Goal: Task Accomplishment & Management: Manage account settings

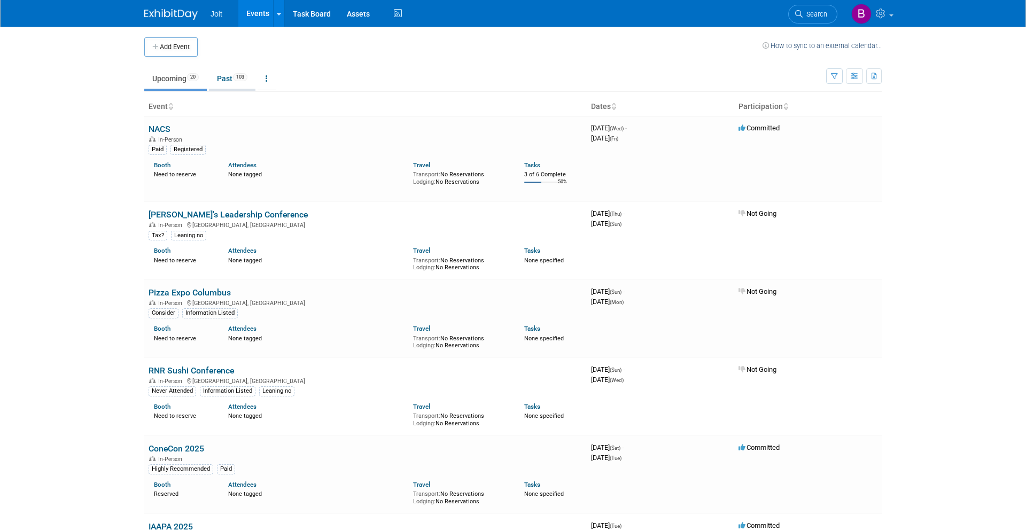
click at [231, 79] on link "Past 103" at bounding box center [232, 78] width 46 height 20
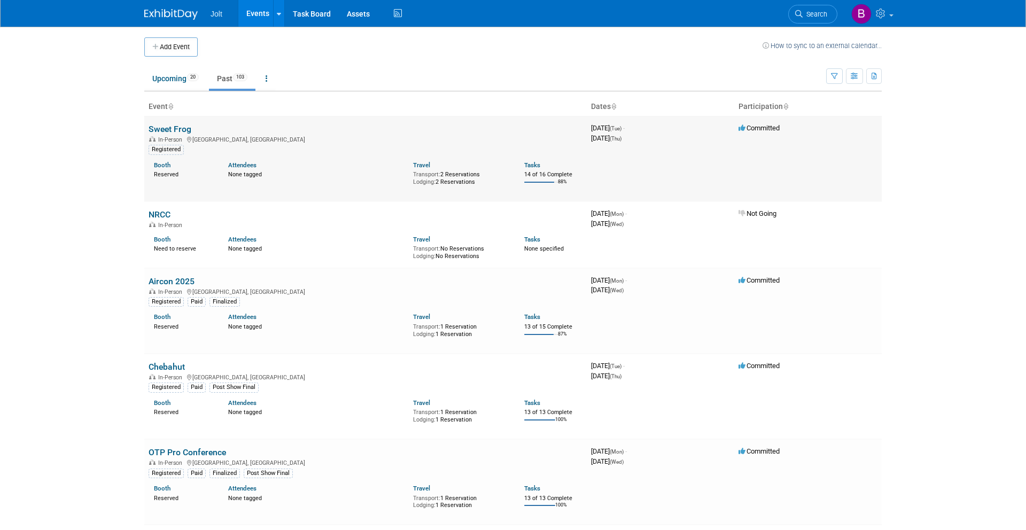
click at [182, 126] on link "Sweet Frog" at bounding box center [170, 129] width 43 height 10
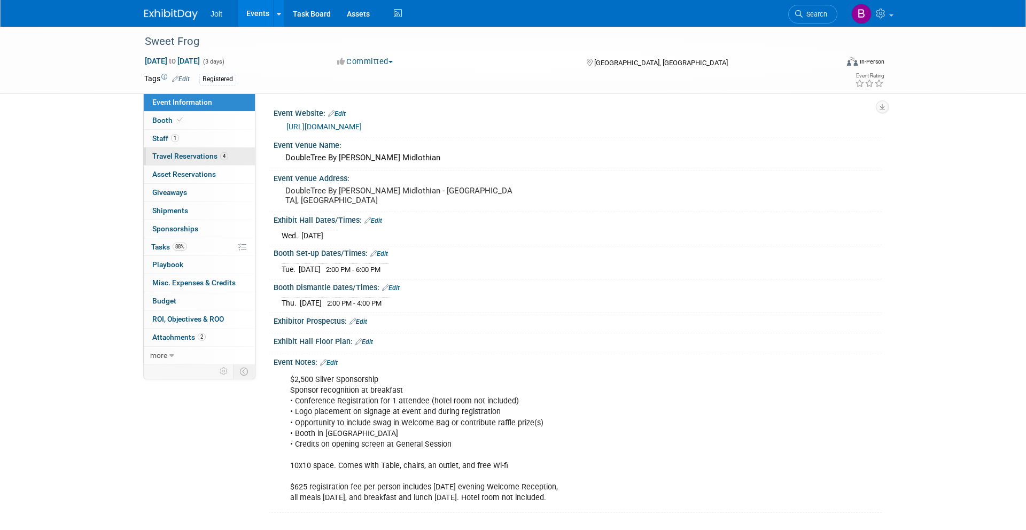
click at [192, 156] on span "Travel Reservations 4" at bounding box center [190, 156] width 76 height 9
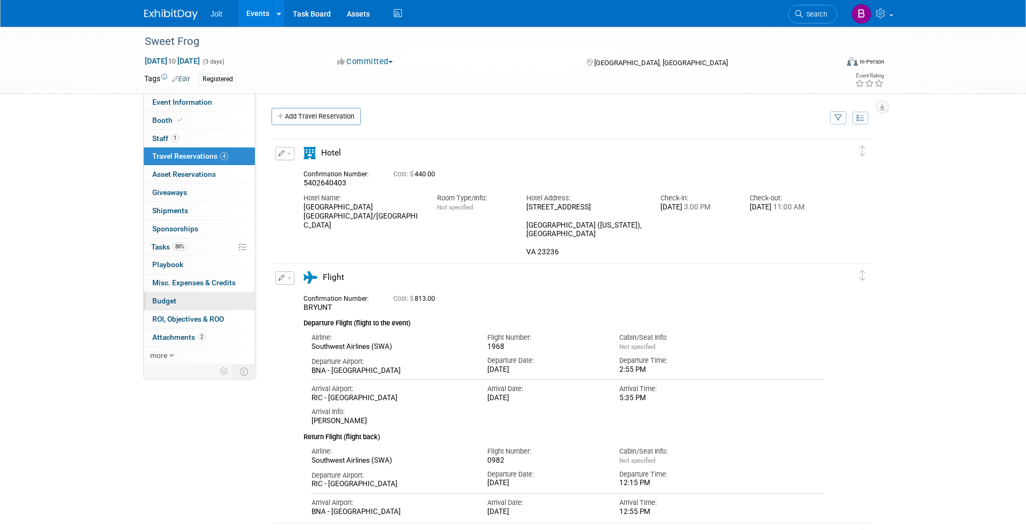
click at [165, 295] on link "Budget" at bounding box center [199, 301] width 111 height 18
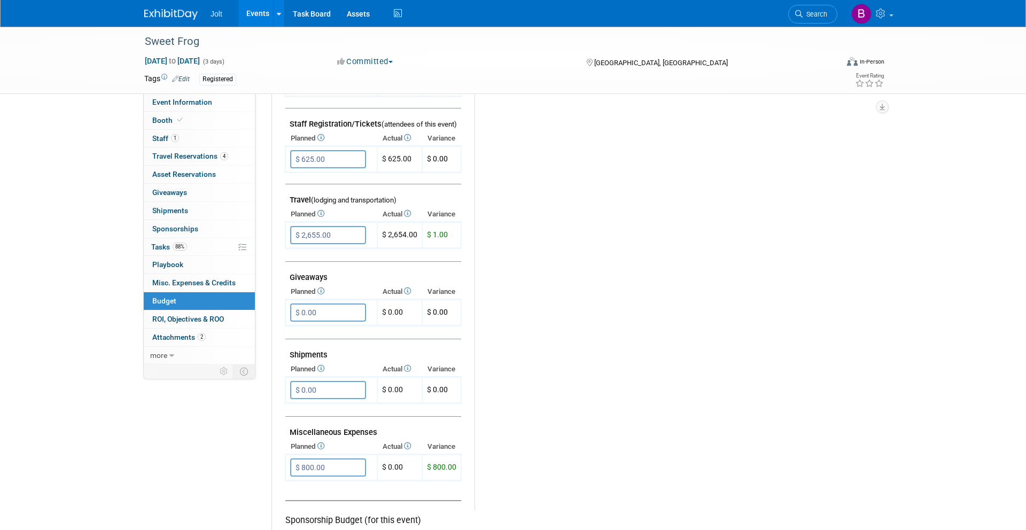
scroll to position [355, 0]
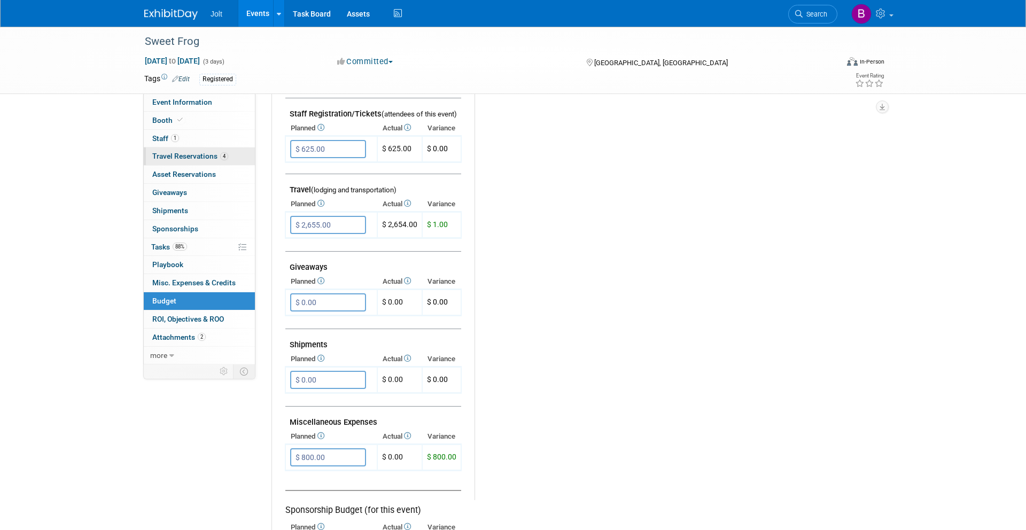
click at [193, 158] on span "Travel Reservations 4" at bounding box center [190, 156] width 76 height 9
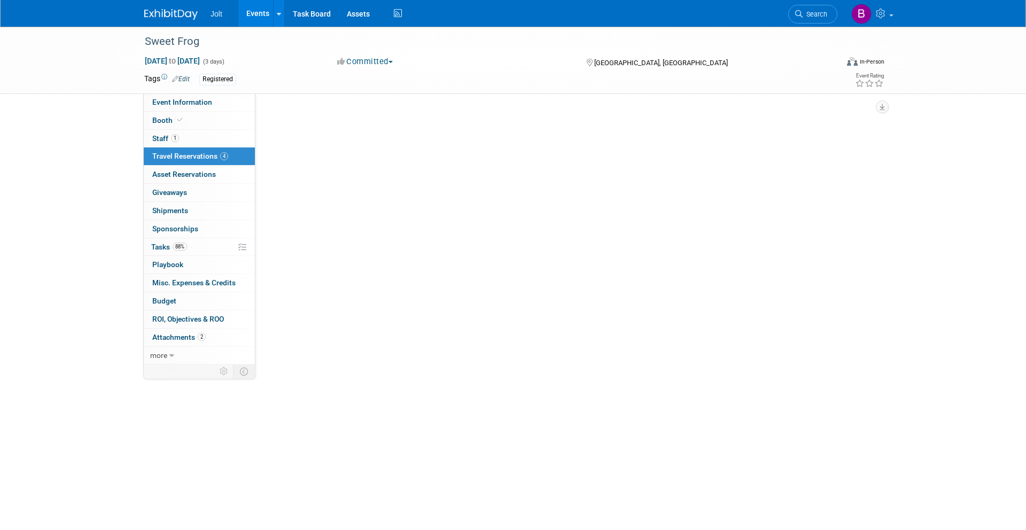
scroll to position [0, 0]
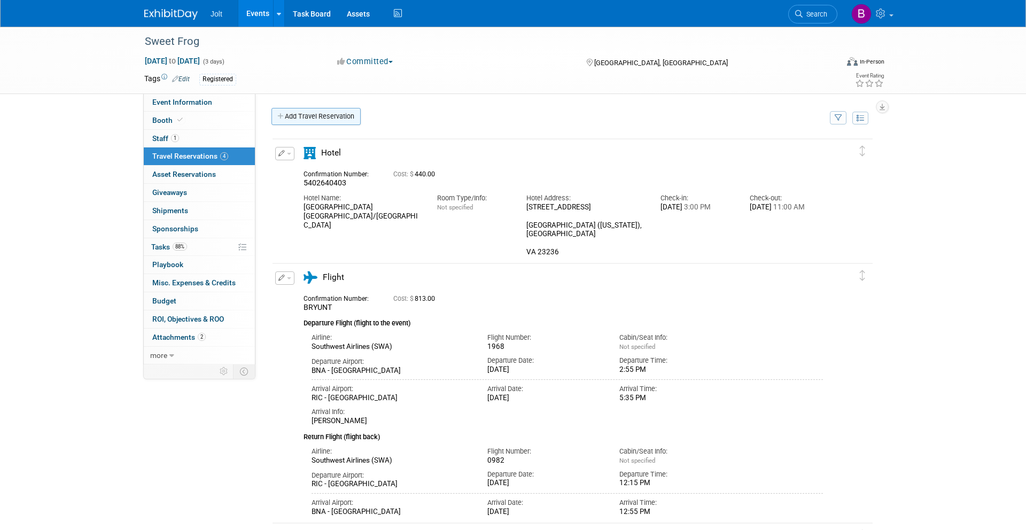
click at [338, 116] on link "Add Travel Reservation" at bounding box center [315, 116] width 89 height 17
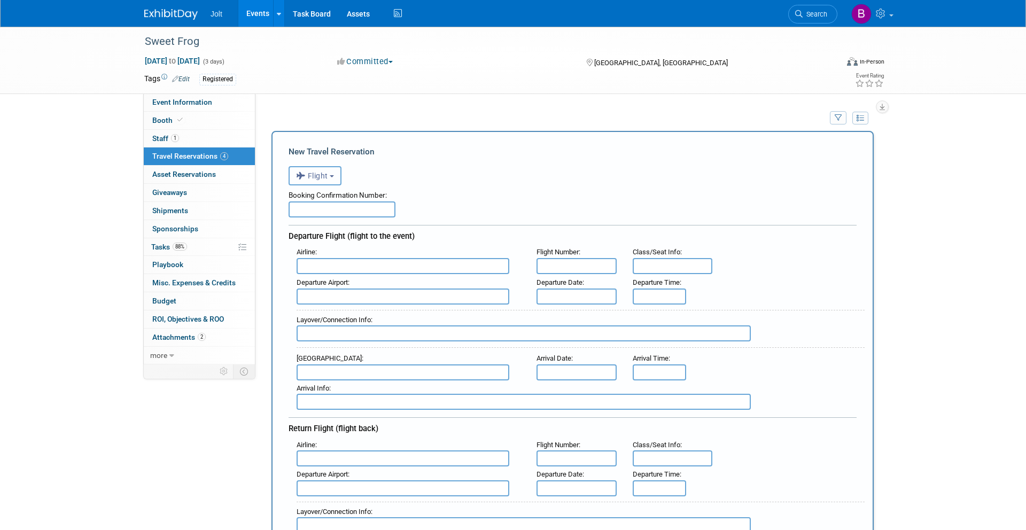
click at [334, 178] on button "Flight" at bounding box center [315, 175] width 53 height 19
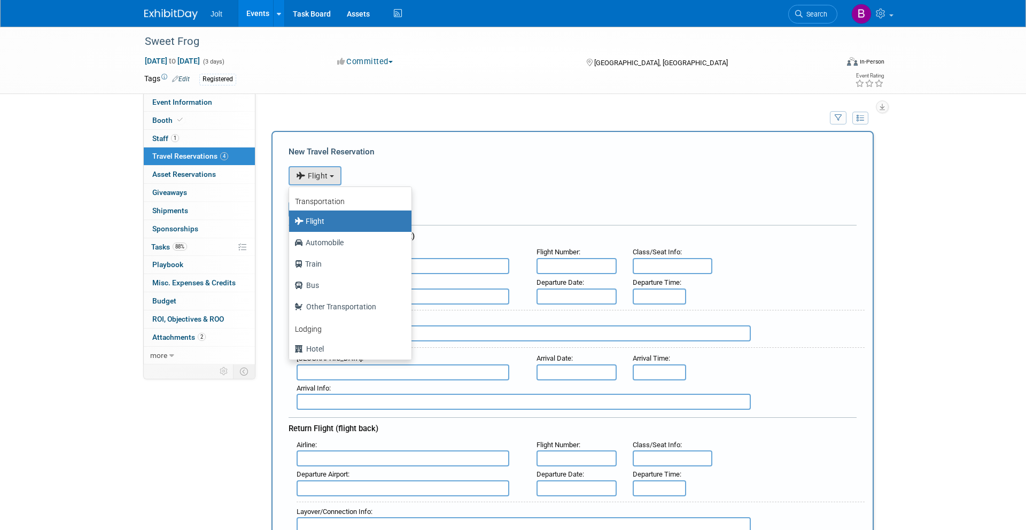
click at [331, 221] on label "Flight" at bounding box center [347, 221] width 106 height 17
click at [291, 221] on input "Flight" at bounding box center [287, 219] width 7 height 7
click at [356, 160] on form "<i class="fas fa-plane" style="padding: 6px 4px 6px 1px;"></i> Flight <i class=…" at bounding box center [573, 538] width 568 height 757
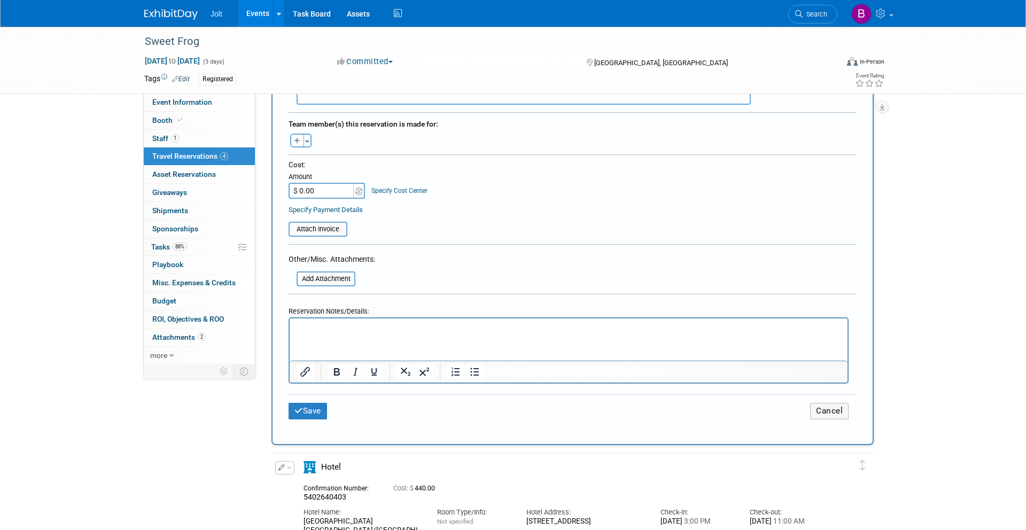
scroll to position [528, 0]
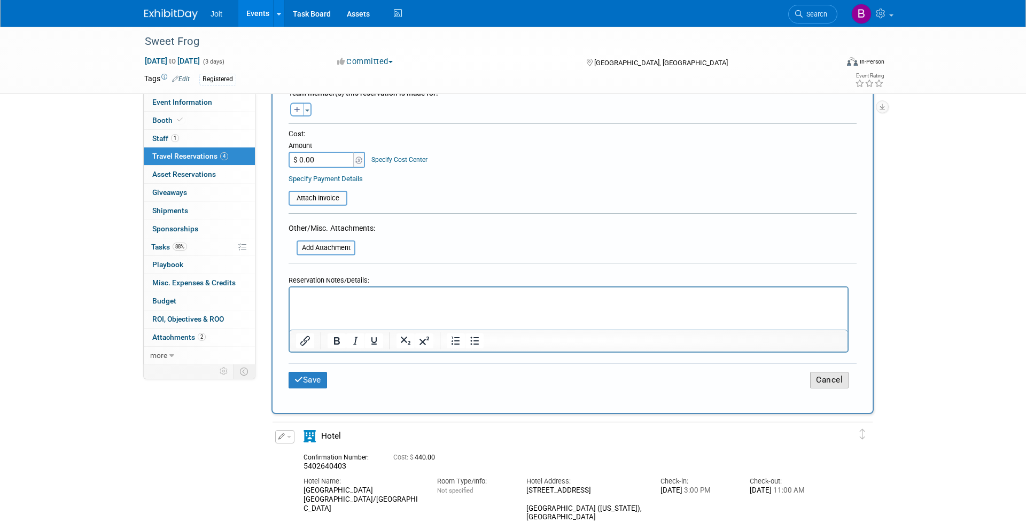
click at [828, 378] on button "Cancel" at bounding box center [829, 380] width 38 height 17
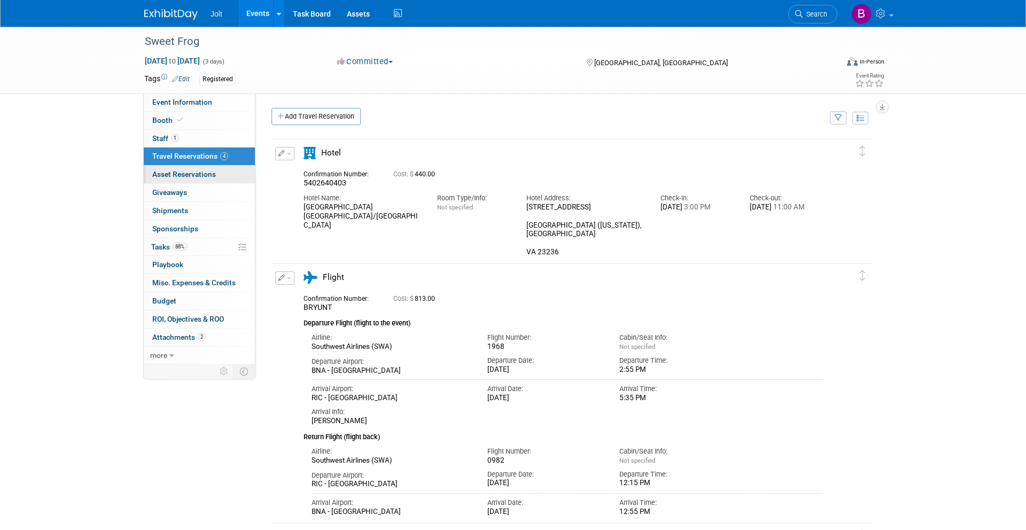
scroll to position [0, 0]
click at [174, 176] on span "Asset Reservations 0" at bounding box center [184, 174] width 64 height 9
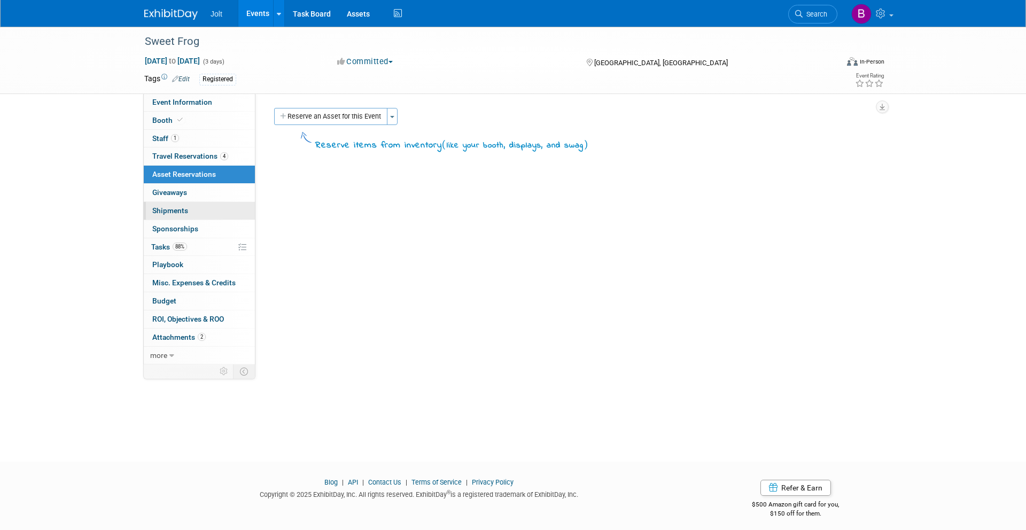
click at [170, 213] on span "Shipments 0" at bounding box center [170, 210] width 36 height 9
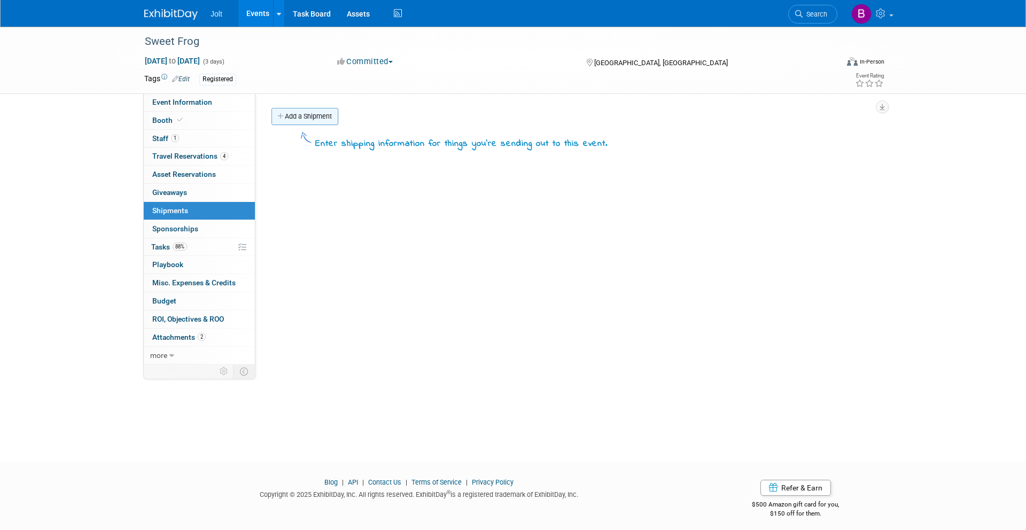
click at [320, 112] on link "Add a Shipment" at bounding box center [304, 116] width 67 height 17
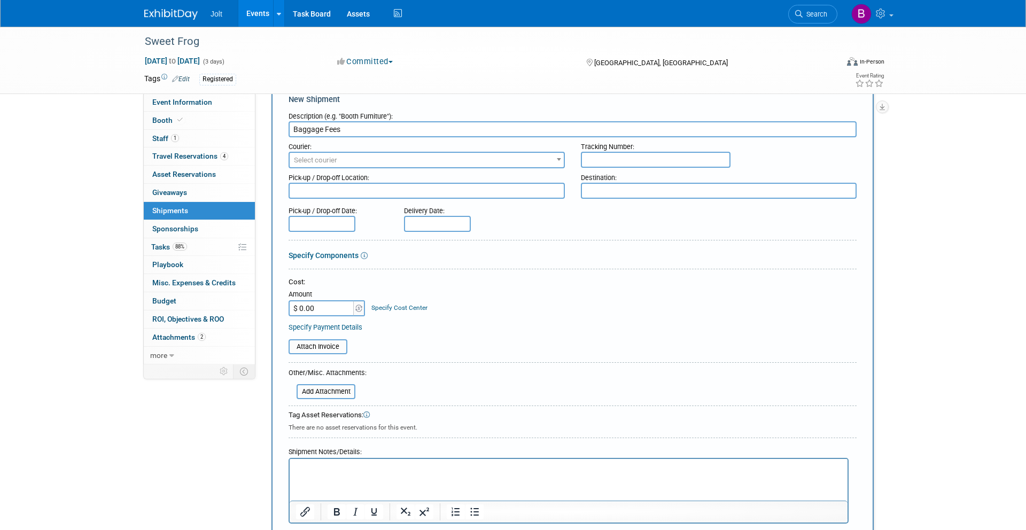
scroll to position [73, 0]
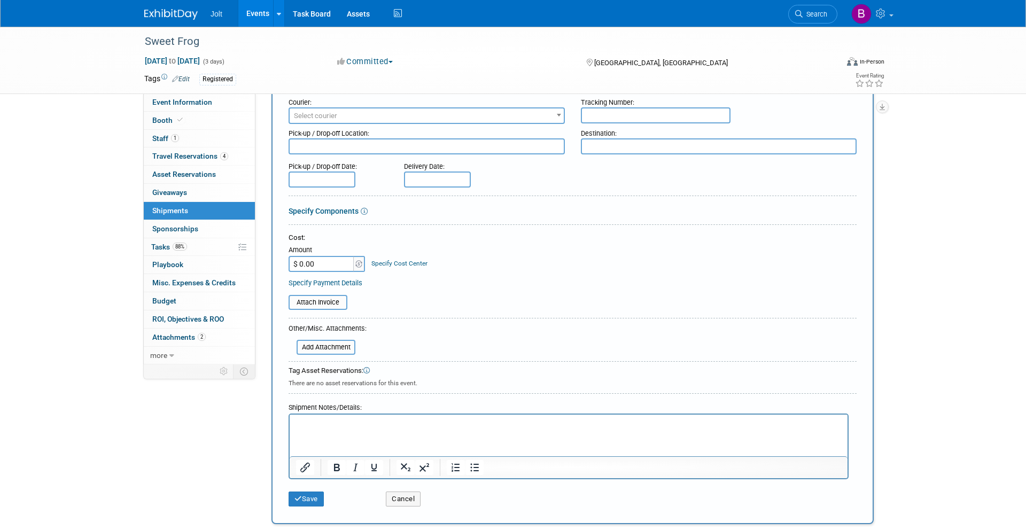
type input "Baggage Fees"
click at [335, 265] on input "$ 0.00" at bounding box center [322, 264] width 67 height 16
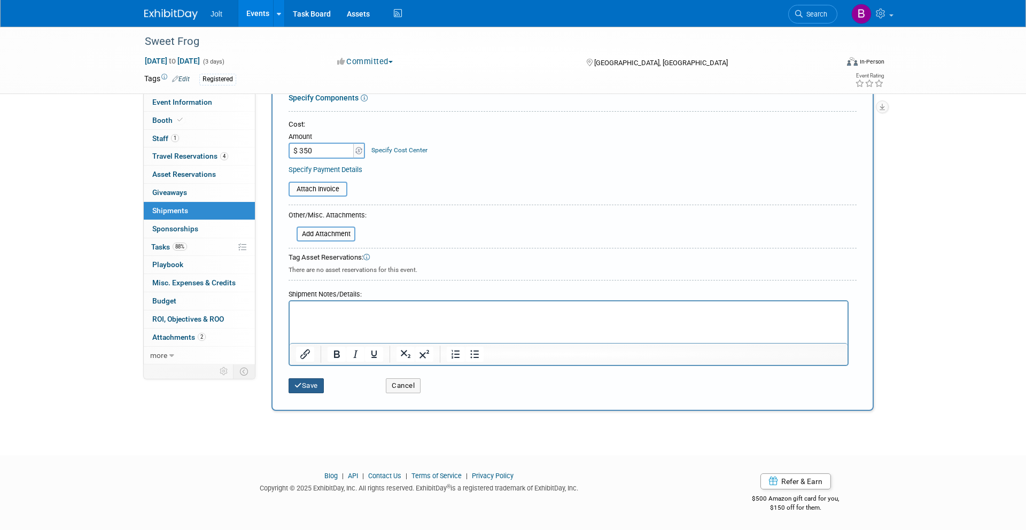
type input "$ 350.00"
click at [308, 388] on button "Save" at bounding box center [306, 385] width 35 height 15
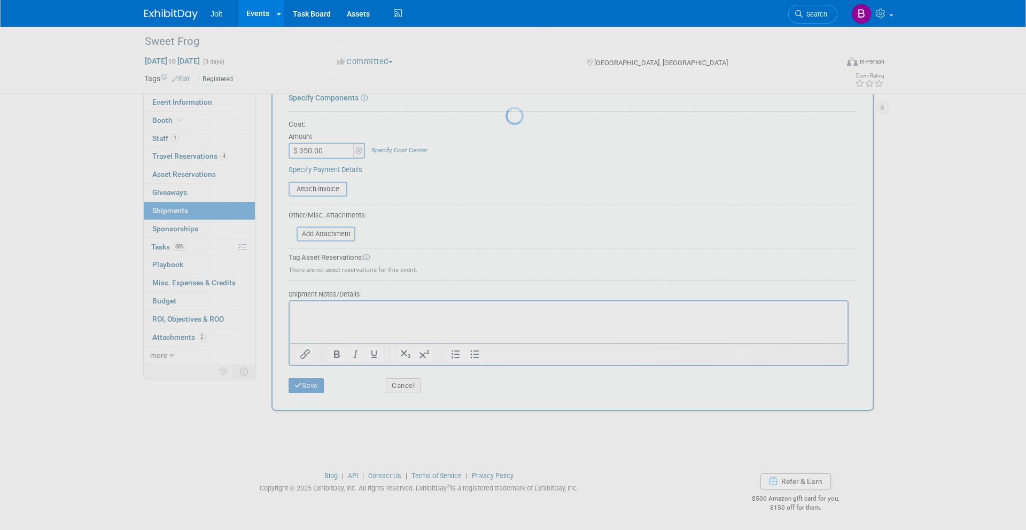
scroll to position [6, 0]
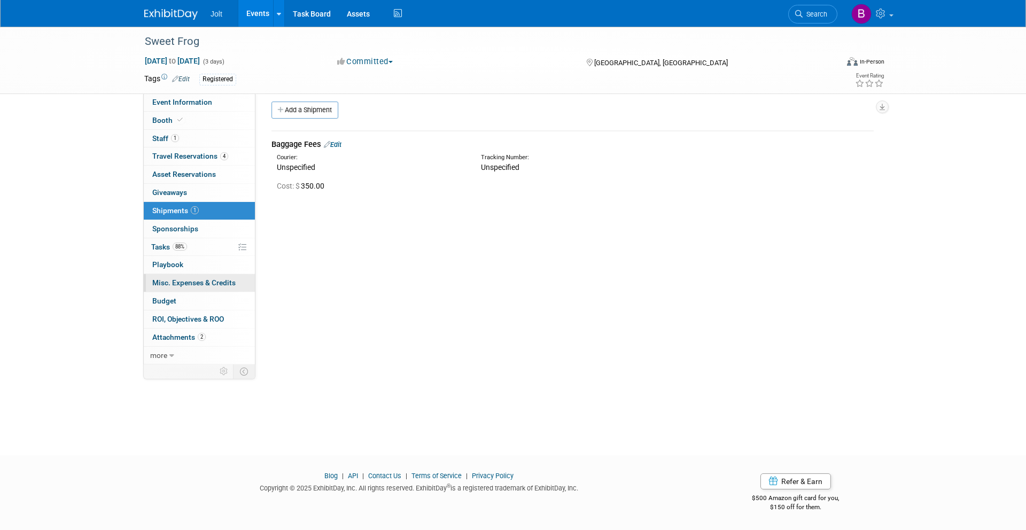
click at [181, 285] on span "Misc. Expenses & Credits 0" at bounding box center [193, 282] width 83 height 9
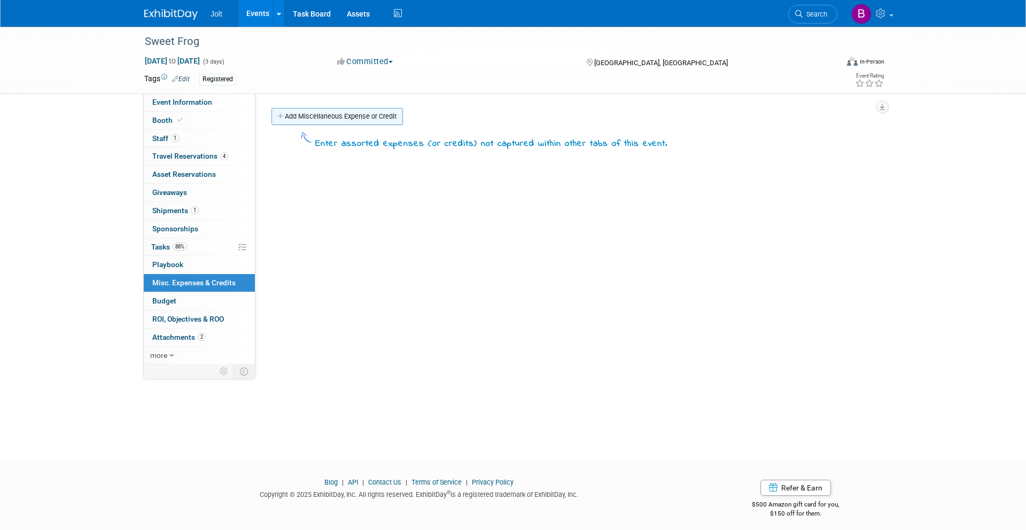
click at [341, 111] on link "Add Miscellaneous Expense or Credit" at bounding box center [336, 116] width 131 height 17
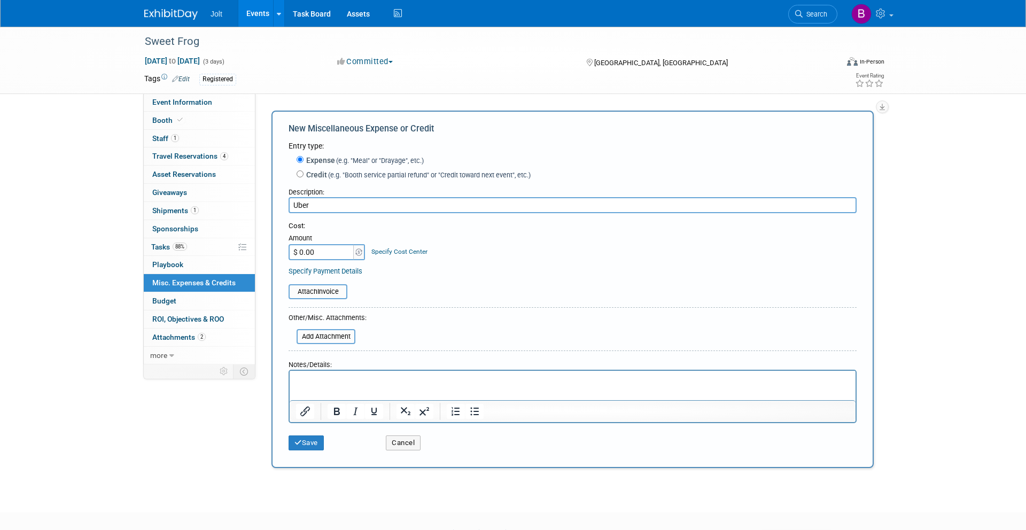
type input "Uber"
click at [322, 256] on input "$ 0.00" at bounding box center [322, 252] width 67 height 16
type input "$ 316.00"
click at [299, 439] on icon "submit" at bounding box center [297, 442] width 7 height 7
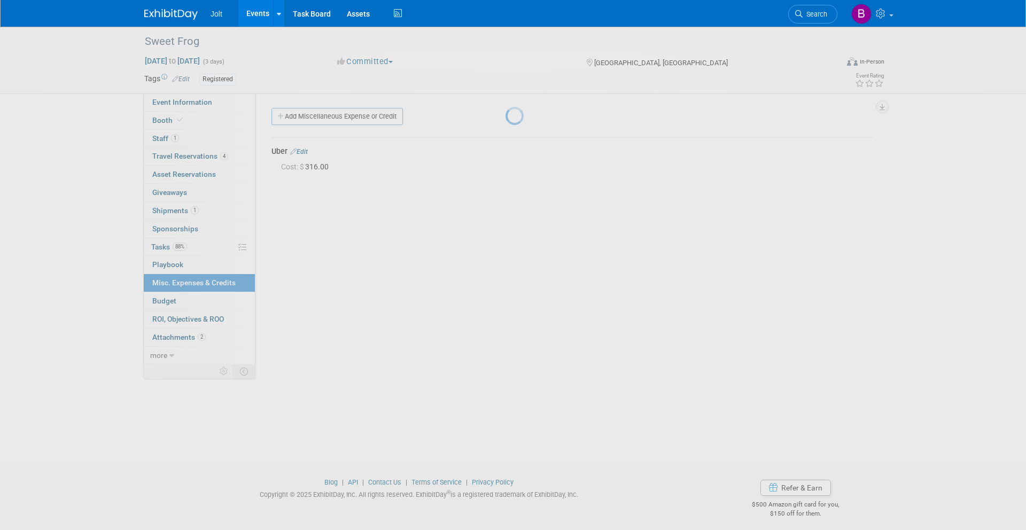
scroll to position [6, 0]
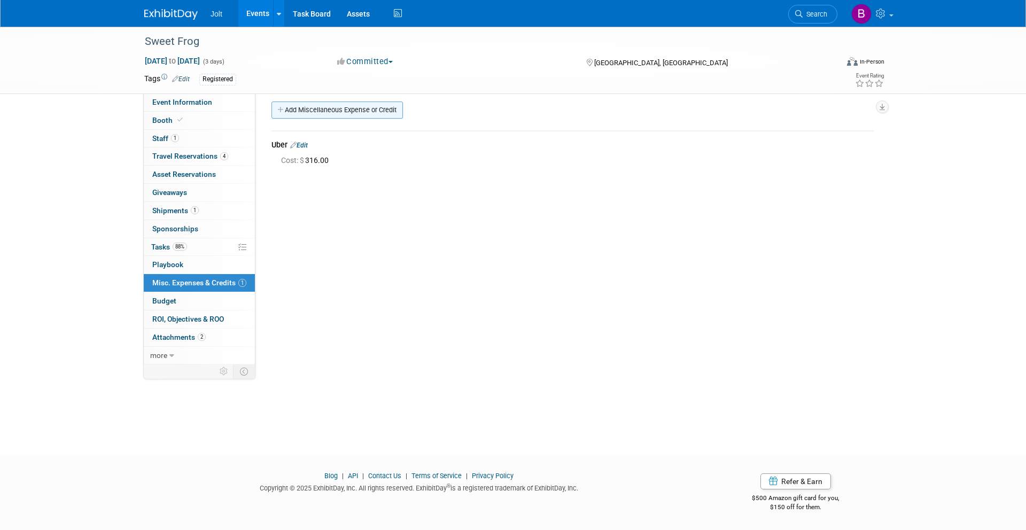
click at [361, 113] on link "Add Miscellaneous Expense or Credit" at bounding box center [336, 110] width 131 height 17
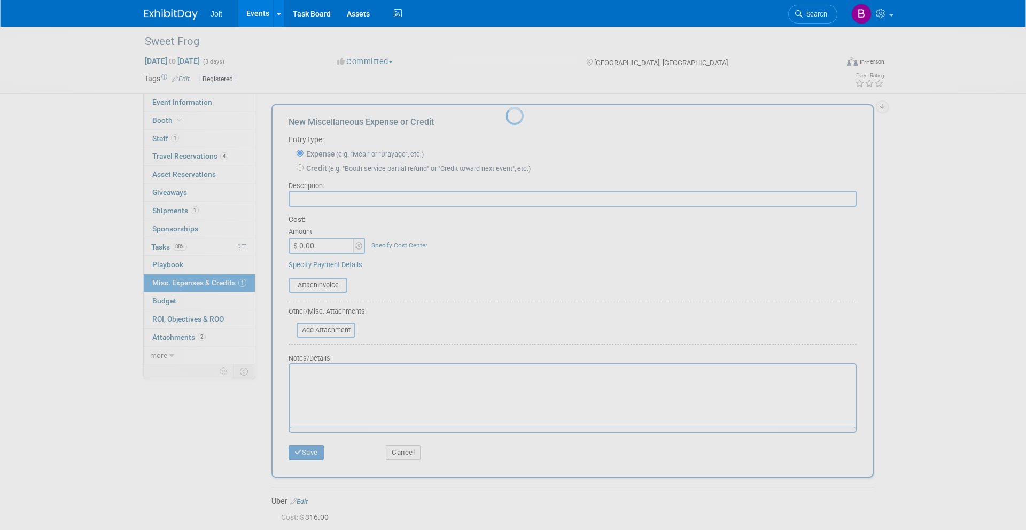
scroll to position [0, 0]
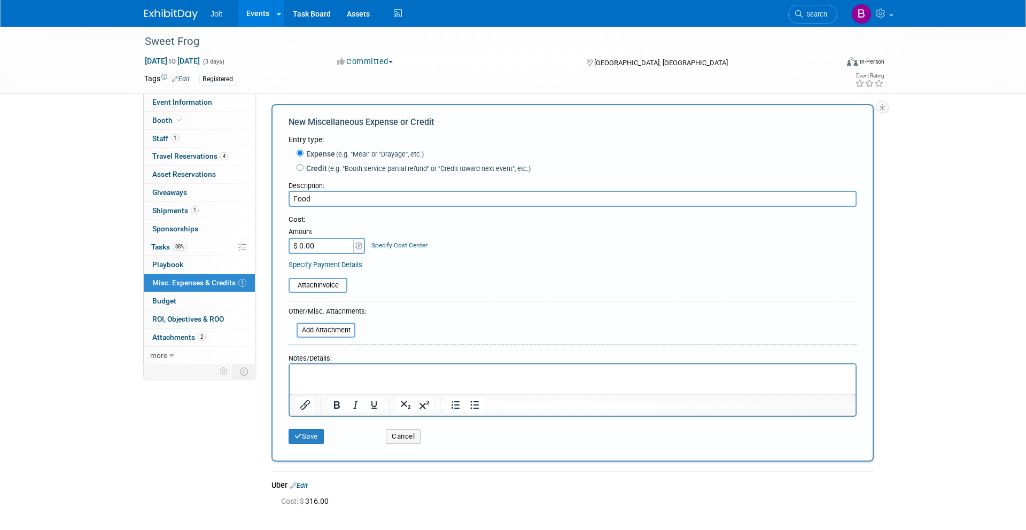
type input "Food"
click at [327, 245] on input "$ 0.00" at bounding box center [322, 246] width 67 height 16
type input "$ 234.00"
click at [299, 439] on icon "submit" at bounding box center [297, 436] width 7 height 7
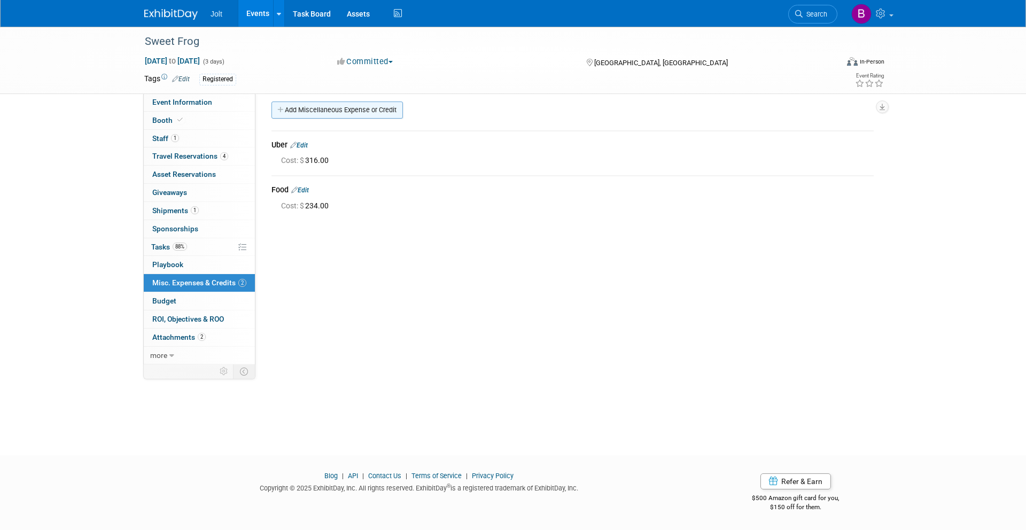
click at [321, 108] on link "Add Miscellaneous Expense or Credit" at bounding box center [336, 110] width 131 height 17
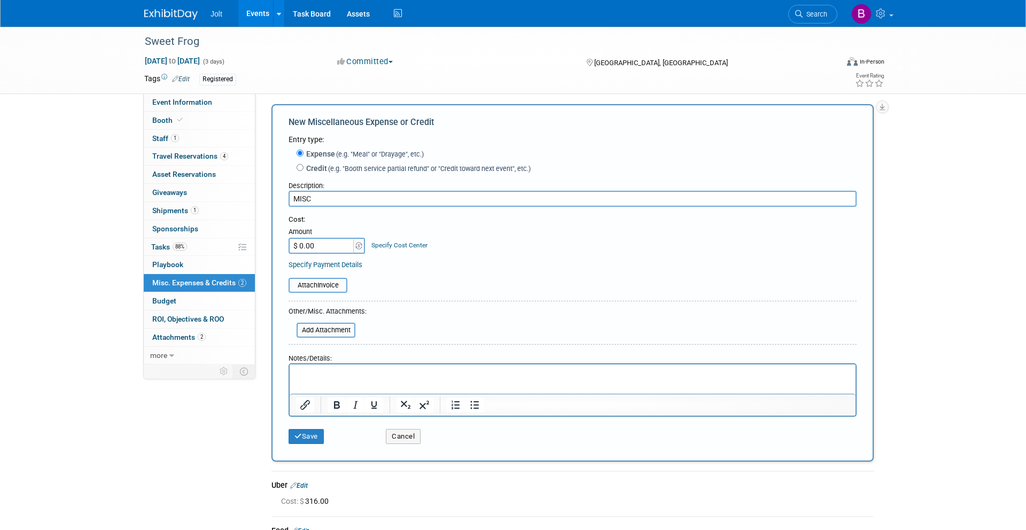
type input "MISC"
click at [318, 251] on input "$ 0.00" at bounding box center [322, 246] width 67 height 16
type input "$ 7.00"
click at [295, 434] on icon "submit" at bounding box center [297, 436] width 7 height 7
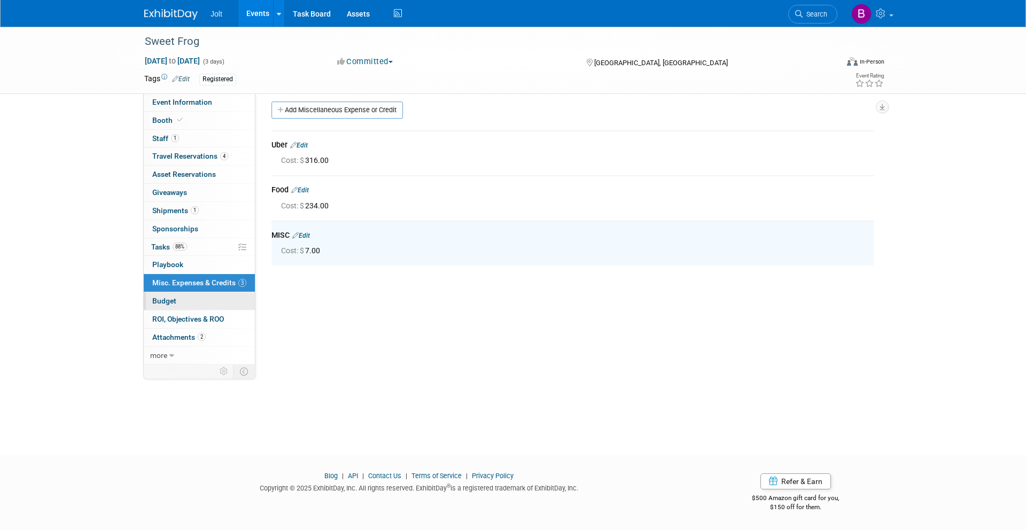
click at [181, 302] on link "Budget" at bounding box center [199, 301] width 111 height 18
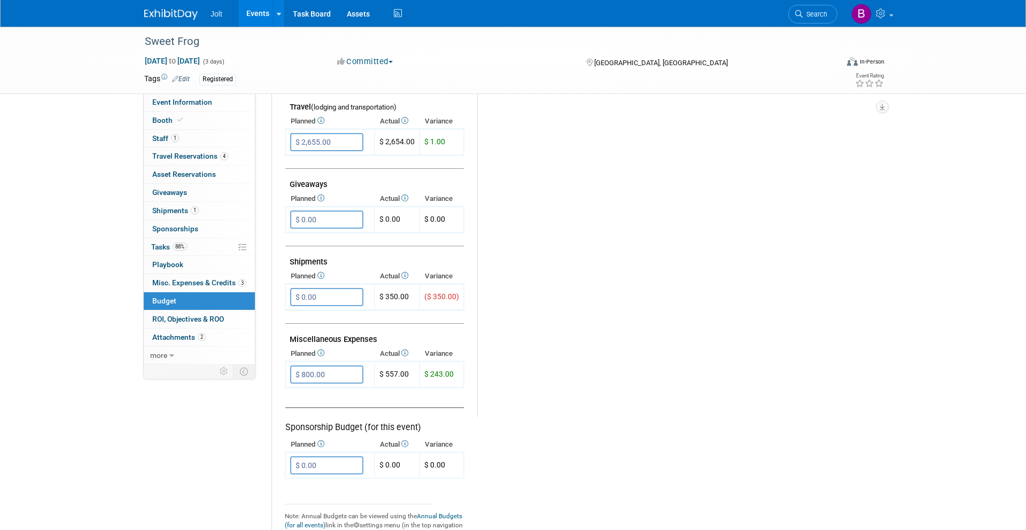
scroll to position [445, 0]
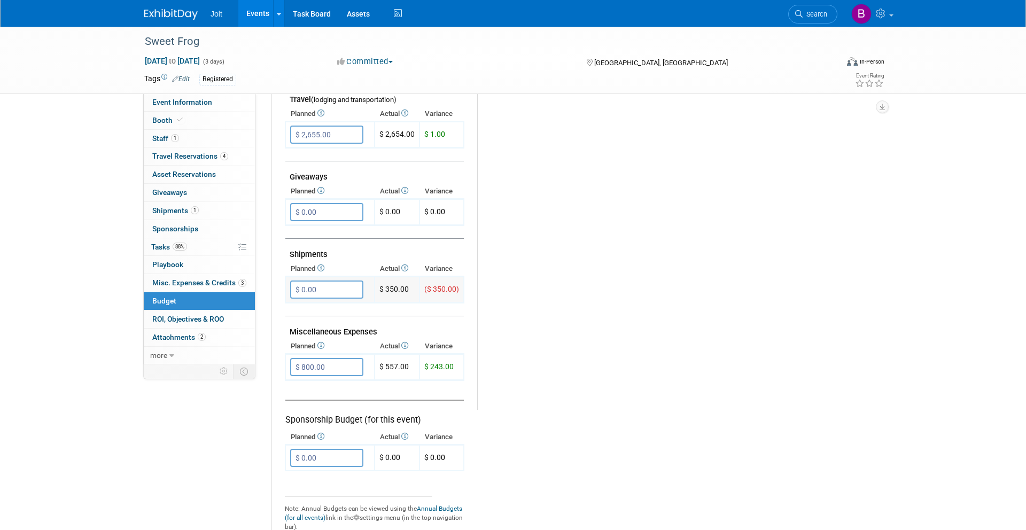
click at [328, 291] on input "$ 0.00" at bounding box center [326, 290] width 73 height 18
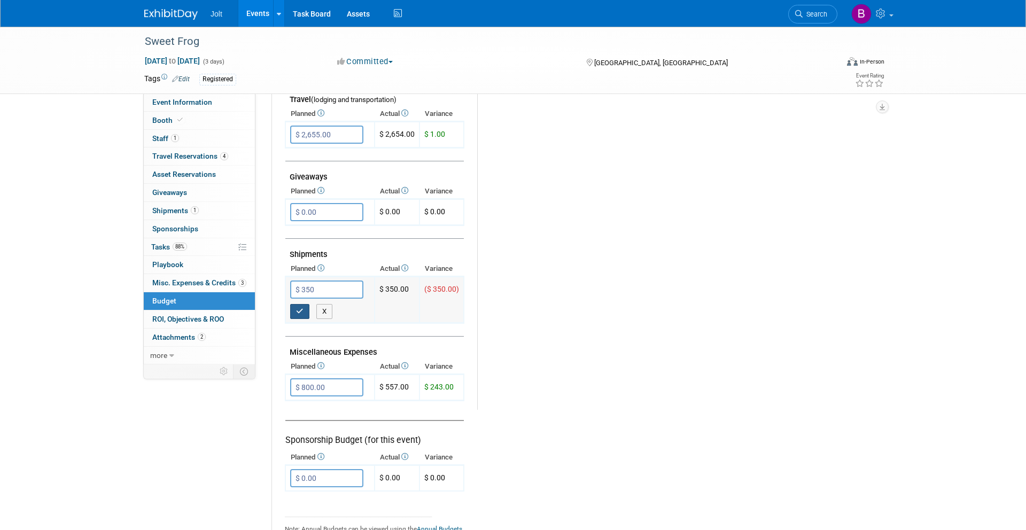
type input "$ 350.00"
click at [301, 313] on icon "button" at bounding box center [299, 311] width 7 height 7
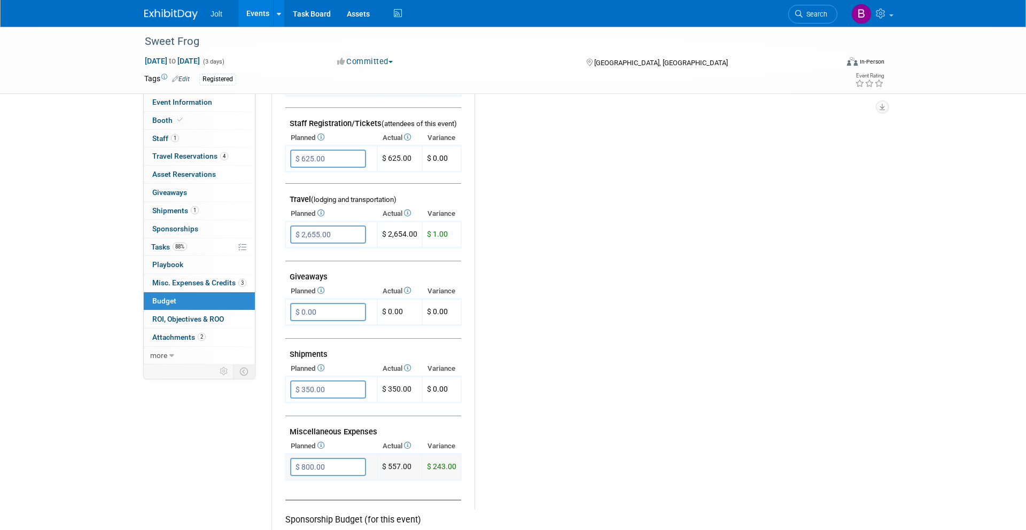
scroll to position [0, 0]
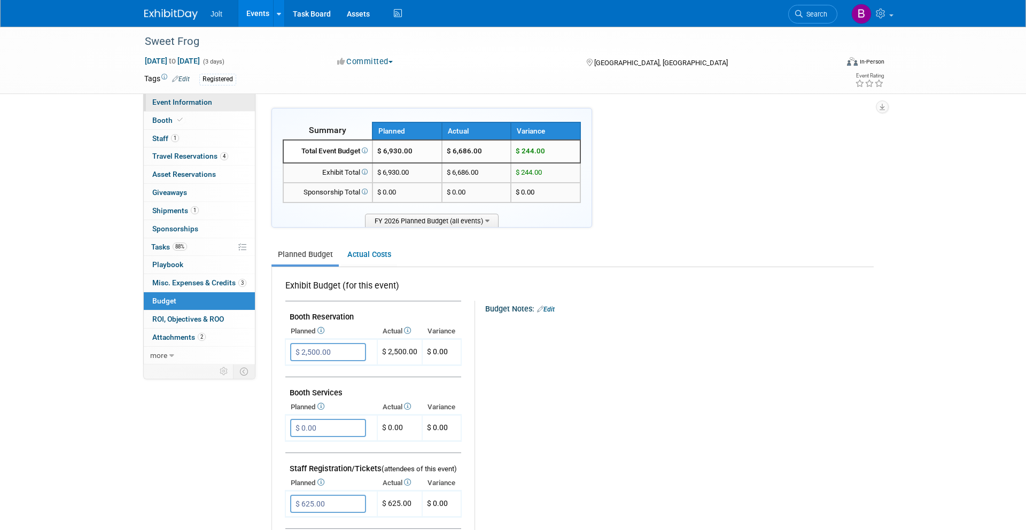
click at [194, 103] on span "Event Information" at bounding box center [182, 102] width 60 height 9
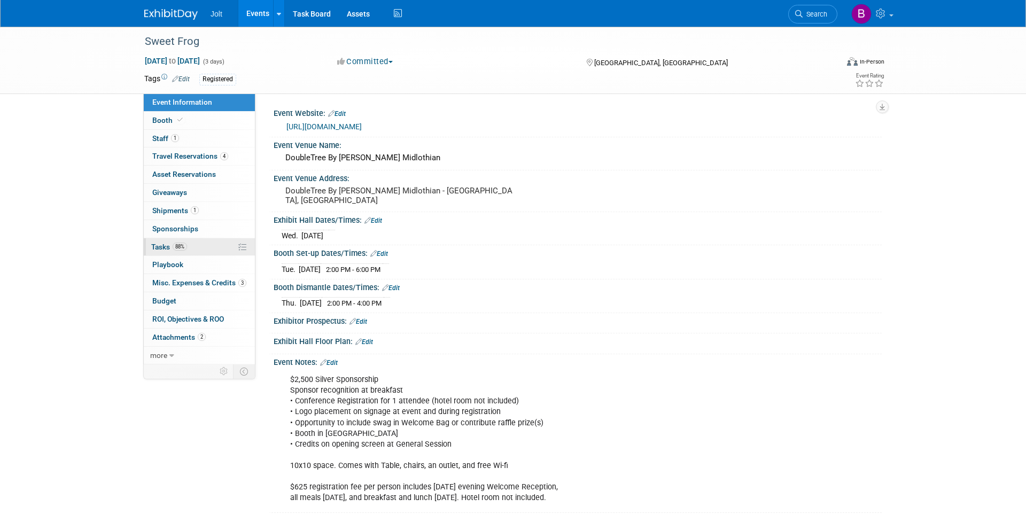
click at [191, 245] on link "88% Tasks 88%" at bounding box center [199, 247] width 111 height 18
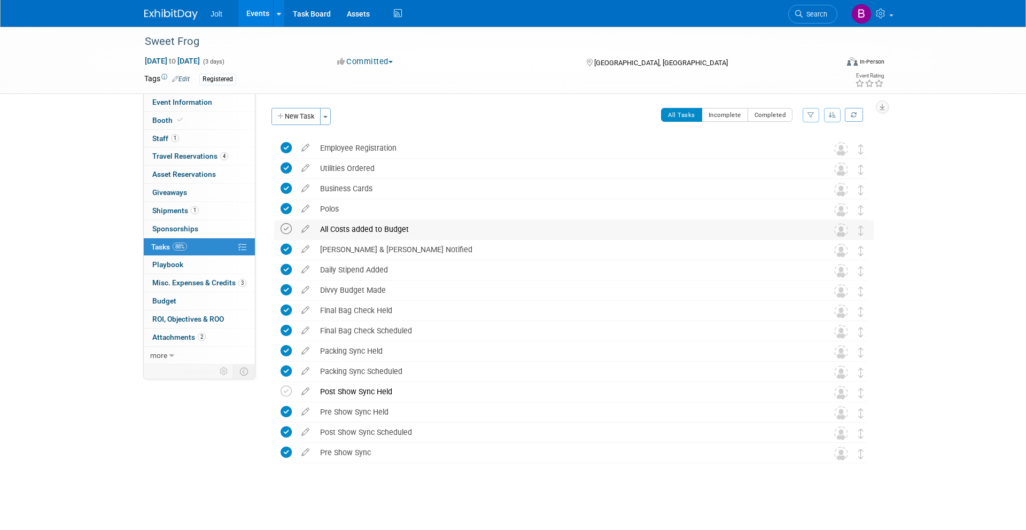
click at [287, 228] on icon at bounding box center [286, 228] width 11 height 11
click at [289, 392] on icon at bounding box center [286, 391] width 11 height 11
click at [177, 12] on img at bounding box center [170, 14] width 53 height 11
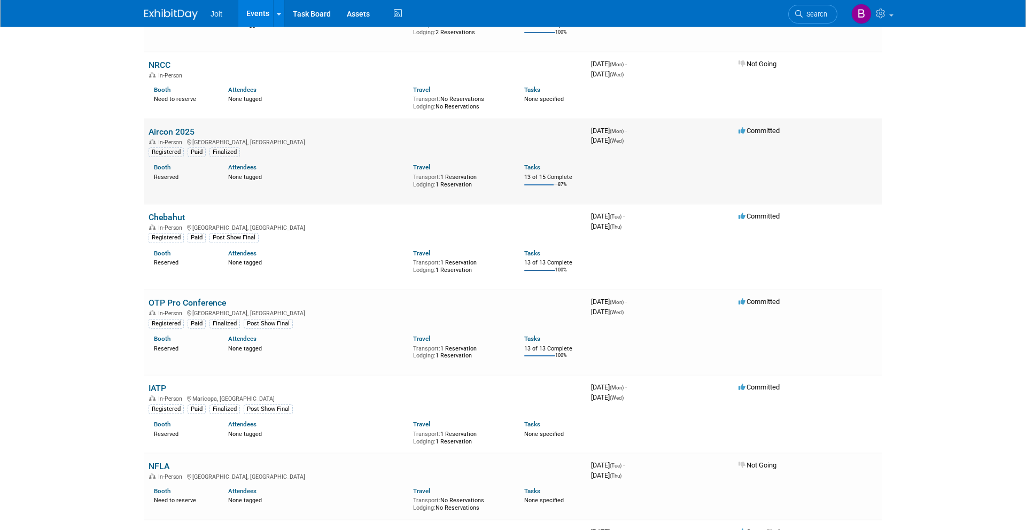
scroll to position [151, 0]
click at [184, 128] on link "Aircon 2025" at bounding box center [172, 130] width 46 height 10
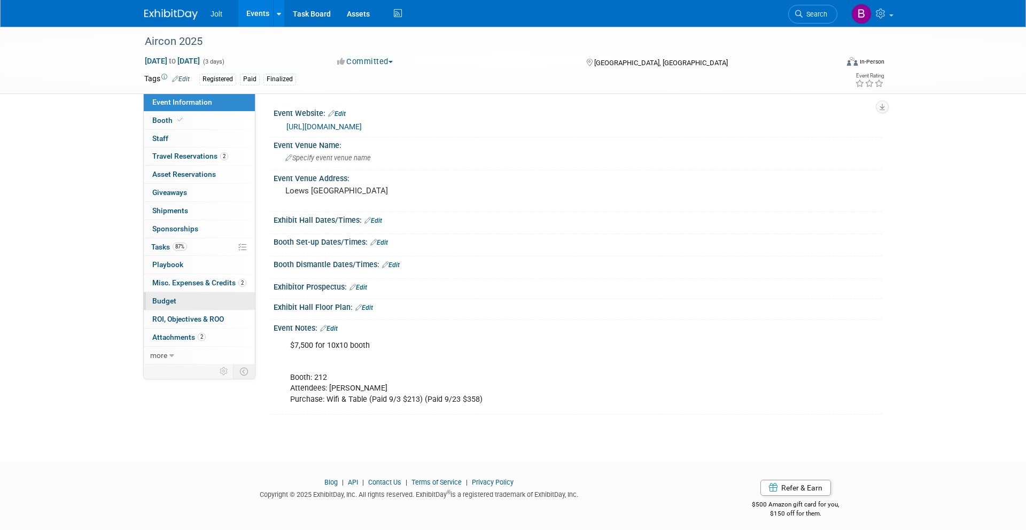
click at [170, 300] on span "Budget" at bounding box center [164, 301] width 24 height 9
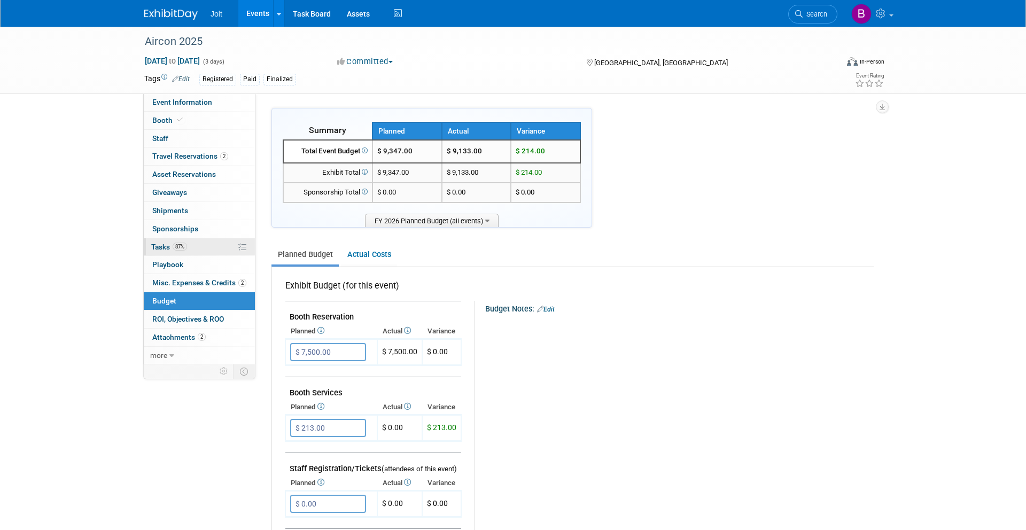
click at [198, 245] on link "87% Tasks 87%" at bounding box center [199, 247] width 111 height 18
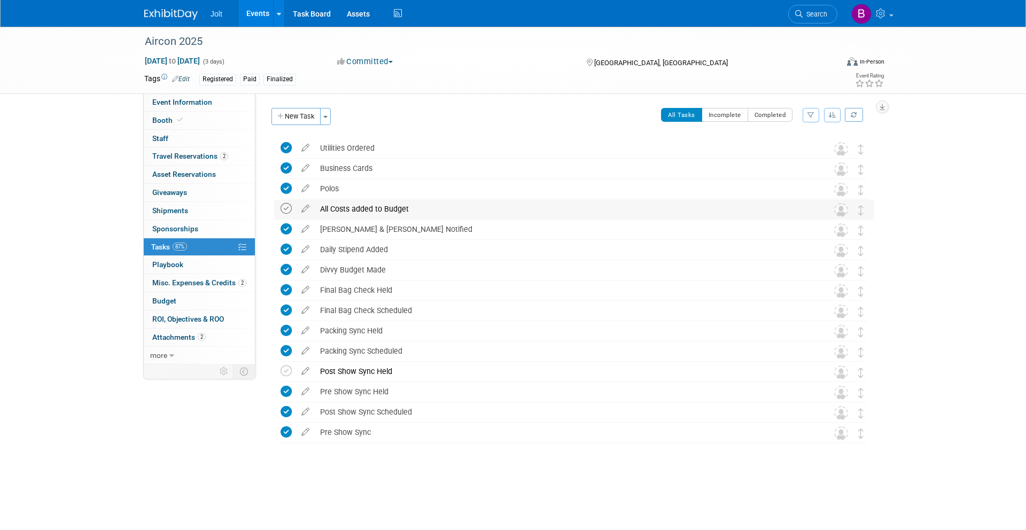
click at [283, 205] on icon at bounding box center [286, 208] width 11 height 11
click at [290, 370] on icon at bounding box center [286, 371] width 11 height 11
click at [180, 20] on img at bounding box center [170, 14] width 53 height 11
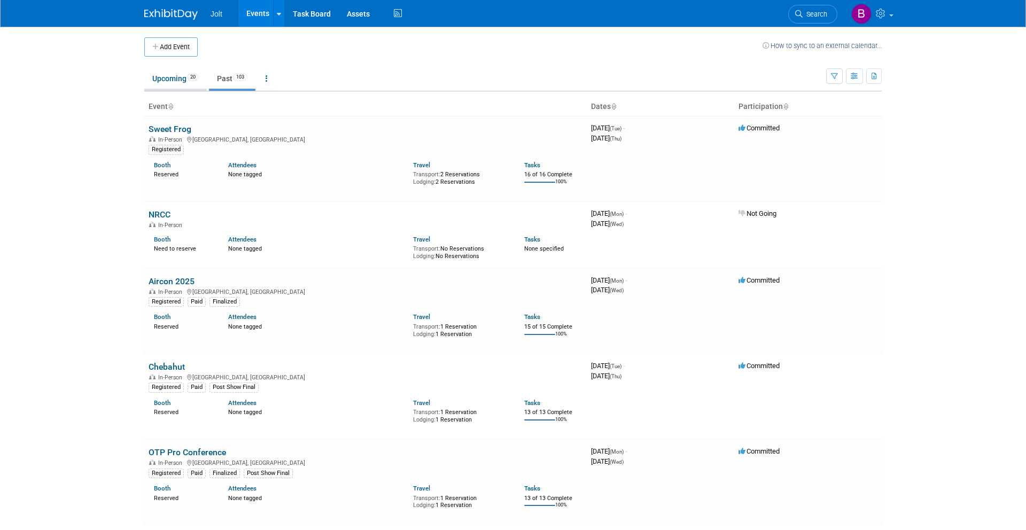
click at [184, 73] on link "Upcoming 20" at bounding box center [175, 78] width 63 height 20
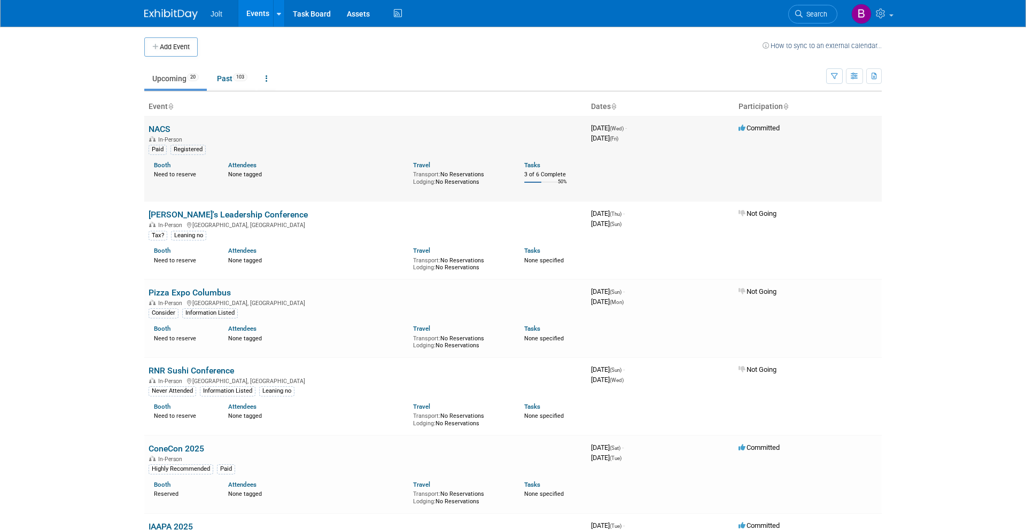
click at [165, 127] on link "NACS" at bounding box center [160, 129] width 22 height 10
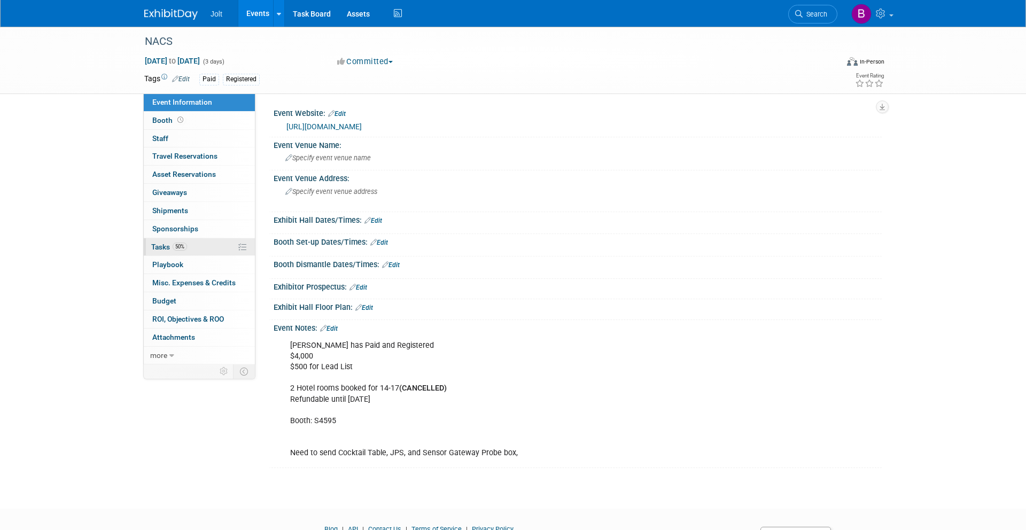
click at [199, 246] on link "50% Tasks 50%" at bounding box center [199, 247] width 111 height 18
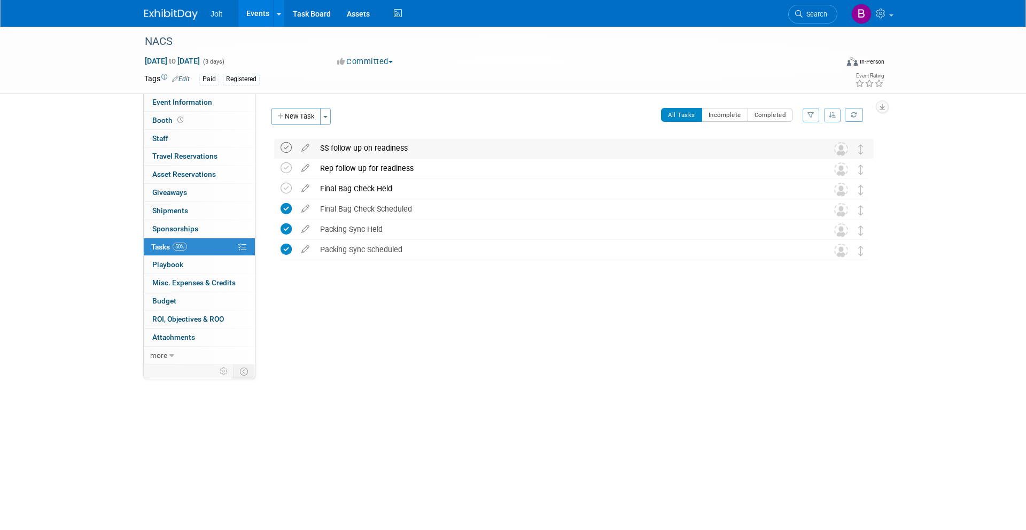
click at [285, 145] on icon at bounding box center [286, 147] width 11 height 11
click at [284, 162] on icon at bounding box center [286, 167] width 11 height 11
click at [282, 191] on icon at bounding box center [286, 188] width 11 height 11
click at [171, 14] on img at bounding box center [170, 14] width 53 height 11
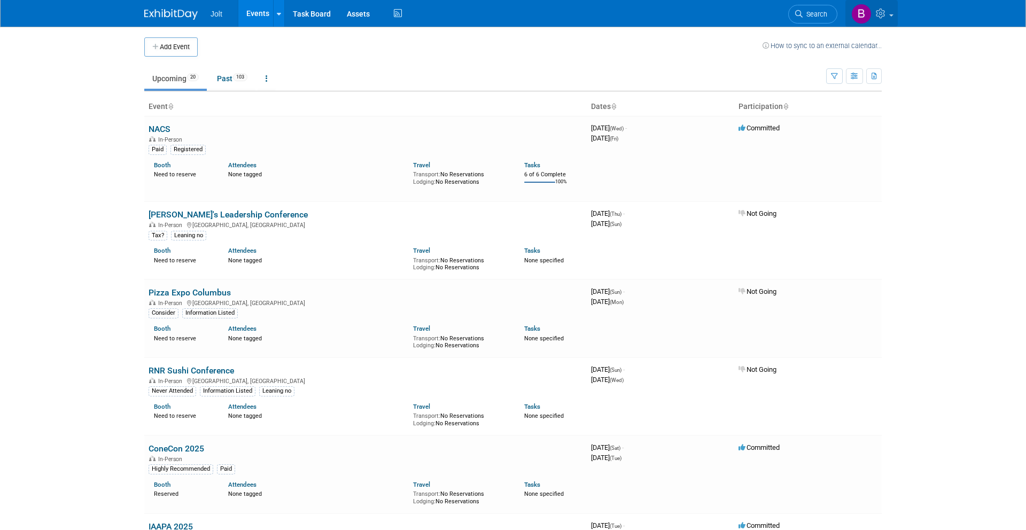
click at [876, 13] on icon at bounding box center [882, 14] width 12 height 10
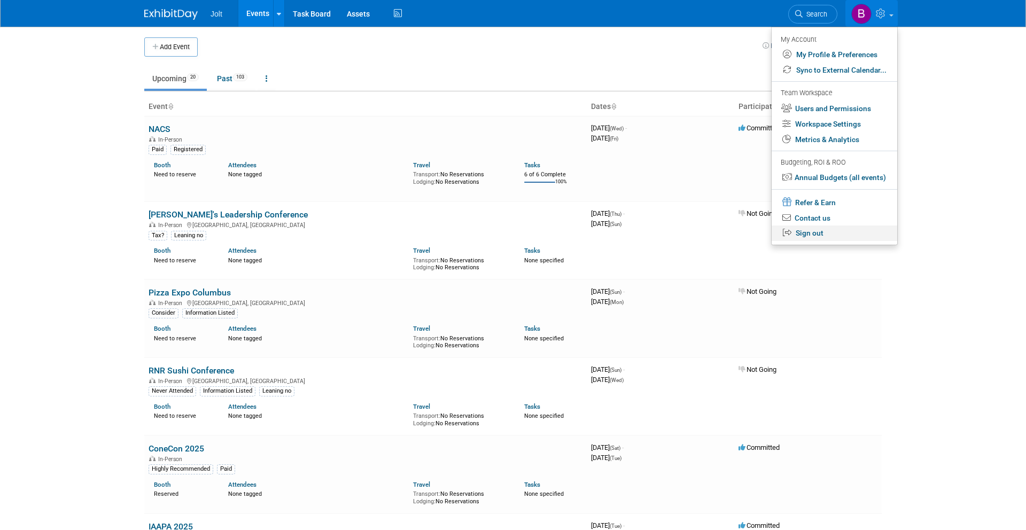
click at [820, 234] on link "Sign out" at bounding box center [835, 233] width 126 height 15
